Goal: Information Seeking & Learning: Learn about a topic

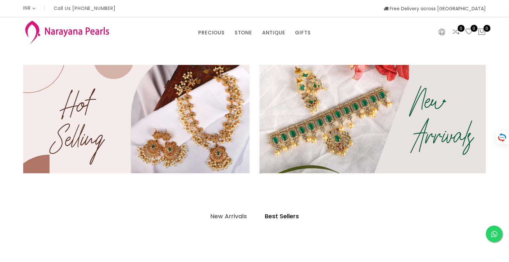
select select "INR"
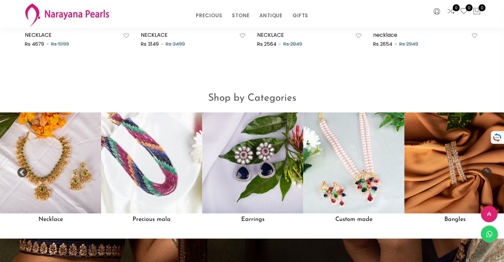
scroll to position [531, 0]
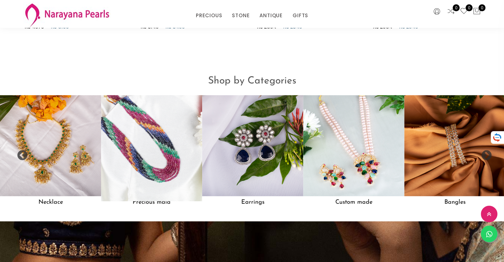
click at [157, 166] on img at bounding box center [151, 145] width 111 height 111
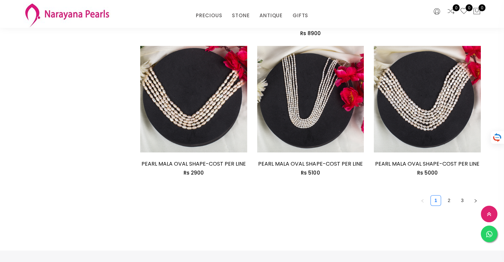
scroll to position [995, 0]
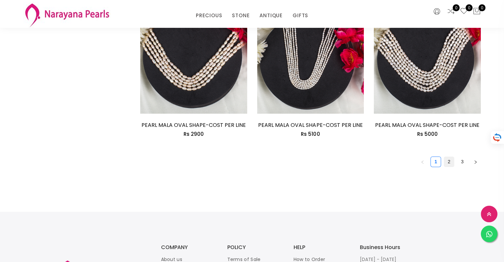
click at [446, 157] on link "2" at bounding box center [449, 162] width 10 height 10
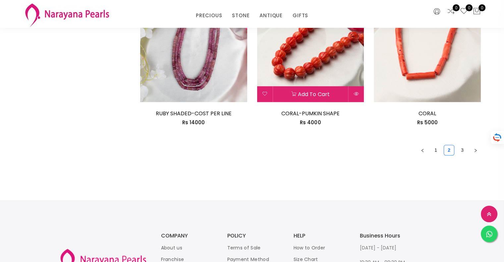
scroll to position [995, 0]
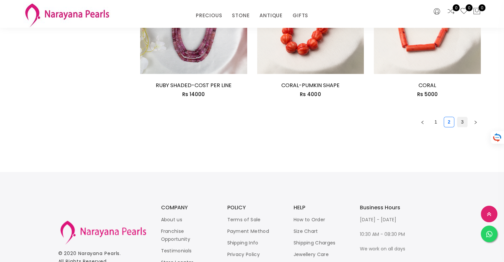
click at [460, 124] on link "3" at bounding box center [463, 122] width 10 height 10
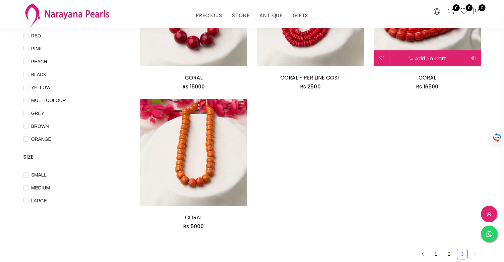
scroll to position [199, 0]
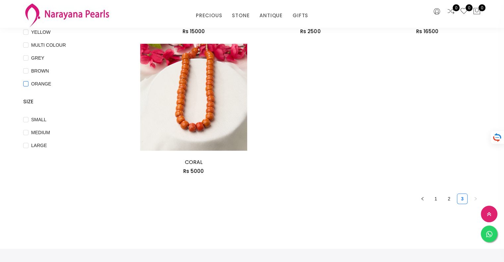
click at [24, 83] on input "ORANGE" at bounding box center [25, 88] width 5 height 15
checkbox input "true"
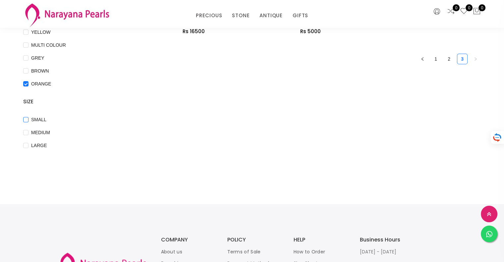
click at [26, 120] on input "SMALL" at bounding box center [25, 124] width 5 height 15
checkbox input "true"
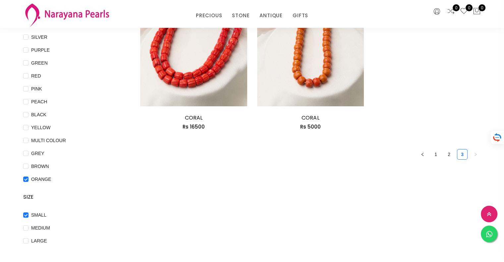
scroll to position [100, 0]
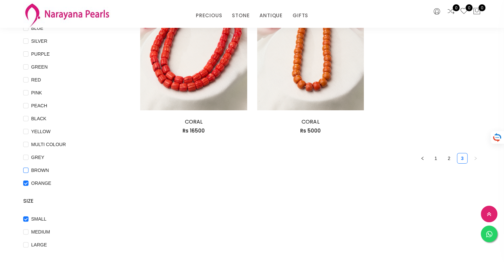
click at [28, 171] on input "BROWN" at bounding box center [25, 175] width 5 height 15
checkbox input "true"
click at [28, 181] on input "ORANGE" at bounding box center [25, 188] width 5 height 15
checkbox input "false"
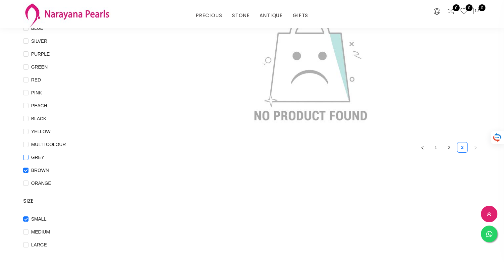
drag, startPoint x: 22, startPoint y: 157, endPoint x: 38, endPoint y: 161, distance: 16.3
click at [29, 159] on div "COLOR GOLD WHITE BLUE SILVER PURPLE GREEN RED PINK PEACH BLACK YELLOW MULTI COL…" at bounding box center [76, 119] width 117 height 279
click at [29, 159] on span "GREY" at bounding box center [38, 157] width 19 height 7
click at [29, 159] on input "GREY" at bounding box center [25, 162] width 5 height 15
checkbox input "true"
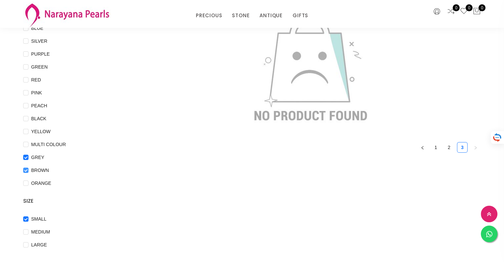
click at [28, 168] on input "BROWN" at bounding box center [25, 175] width 5 height 15
checkbox input "false"
click at [28, 145] on COLOUR "MULTI COLOUR" at bounding box center [25, 149] width 5 height 15
checkbox COLOUR "true"
click at [37, 159] on span "GREY" at bounding box center [38, 157] width 19 height 7
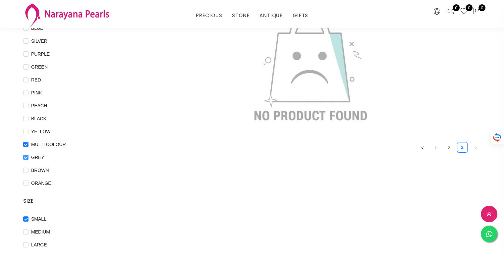
click at [29, 159] on input "GREY" at bounding box center [25, 162] width 5 height 15
checkbox input "false"
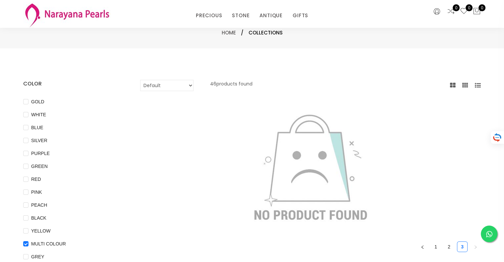
scroll to position [33, 0]
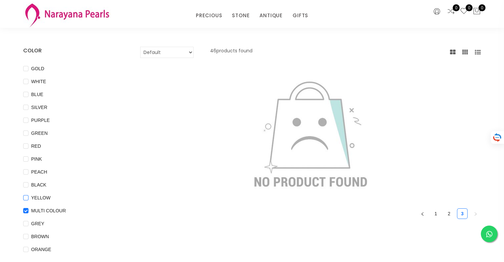
click at [37, 197] on span "YELLOW" at bounding box center [41, 197] width 25 height 7
click at [29, 197] on input "YELLOW" at bounding box center [25, 202] width 5 height 15
checkbox input "true"
click at [26, 209] on COLOUR "MULTI COLOUR" at bounding box center [25, 215] width 5 height 15
checkbox COLOUR "false"
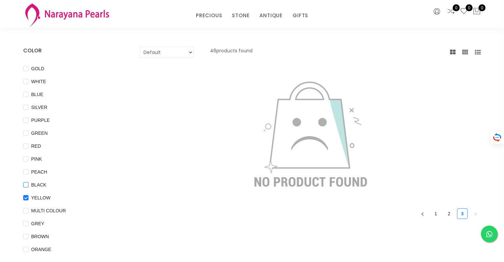
click at [24, 193] on input "BLACK" at bounding box center [25, 189] width 5 height 15
checkbox input "true"
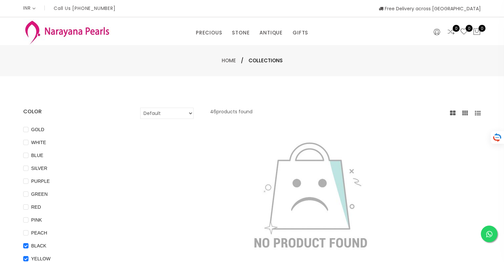
click at [151, 115] on select "Default Price - High to Low Price - Low to High" at bounding box center [166, 113] width 53 height 11
select select "priceLowToHigh"
click at [140, 108] on select "Default Price - High to Low Price - Low to High" at bounding box center [166, 113] width 53 height 11
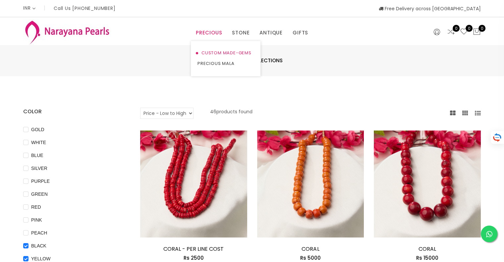
click at [216, 52] on link "CUSTOM MADE-GEMS" at bounding box center [226, 53] width 56 height 11
click at [243, 34] on link "STONE" at bounding box center [241, 33] width 18 height 10
click at [244, 53] on link "EARRINGS / JHUMKAS" at bounding box center [262, 53] width 56 height 11
click at [241, 59] on link "NECKLACE" at bounding box center [262, 63] width 56 height 11
click at [270, 28] on div "PRECIOUS CUSTOM MADE-GEMS PRECIOUS [PERSON_NAME] EARRINGS / JHUMKAS NECKLACE AN…" at bounding box center [252, 31] width 122 height 13
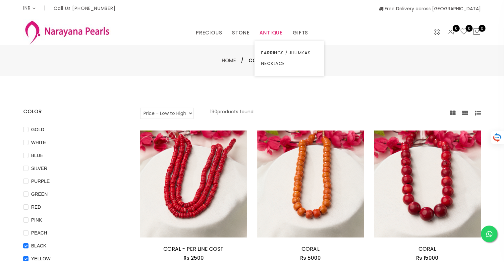
click at [270, 28] on link "ANTIQUE" at bounding box center [271, 33] width 23 height 10
click at [270, 54] on link "EARRINGS / JHUMKAS" at bounding box center [289, 53] width 56 height 11
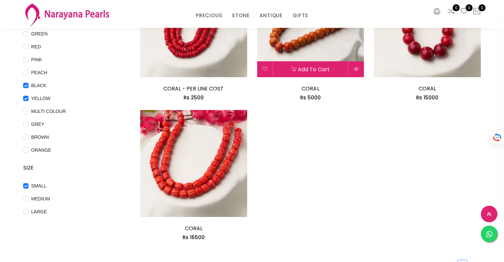
scroll to position [33, 0]
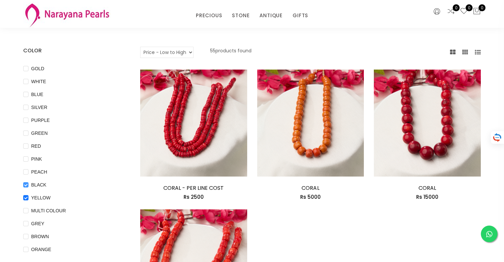
click at [32, 188] on span "BLACK" at bounding box center [39, 184] width 21 height 7
click at [29, 188] on input "BLACK" at bounding box center [25, 189] width 5 height 15
checkbox input "false"
click at [35, 198] on span "YELLOW" at bounding box center [41, 197] width 25 height 7
click at [29, 198] on input "YELLOW" at bounding box center [25, 202] width 5 height 15
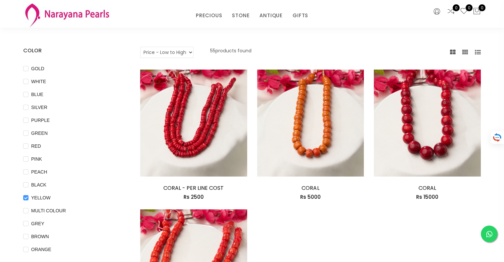
checkbox input "false"
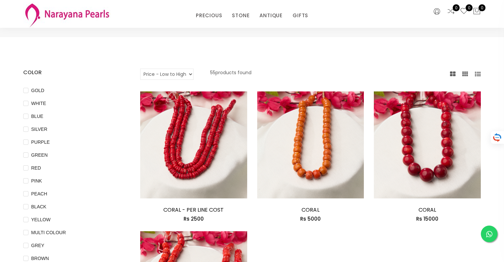
scroll to position [0, 0]
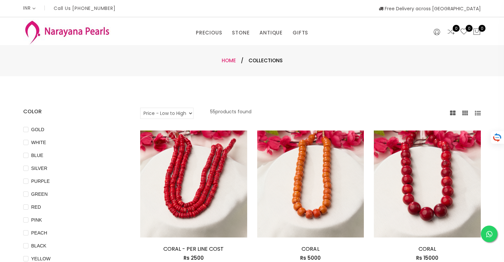
click at [234, 61] on link "Home" at bounding box center [229, 60] width 14 height 7
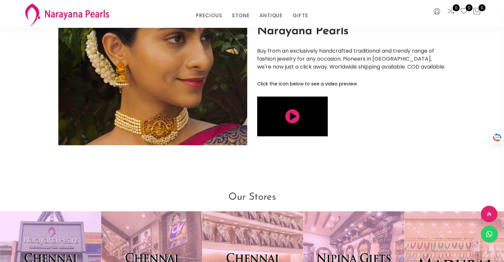
scroll to position [1176, 0]
